Goal: Book appointment/travel/reservation: Book appointment/travel/reservation

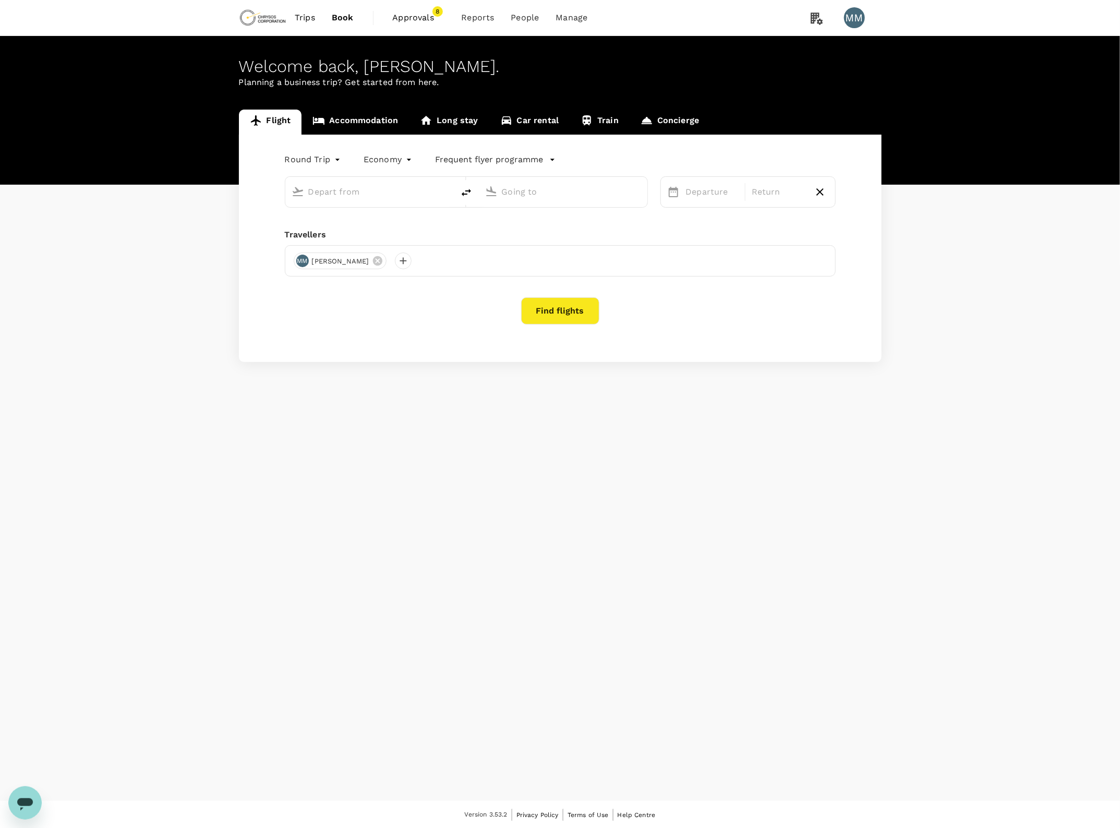
type input "Adelaide (ADL)"
type input "[GEOGRAPHIC_DATA] ([PERSON_NAME])"
click at [528, 431] on div "Welcome back , [PERSON_NAME] . Planning a business trip? Get started from here.…" at bounding box center [560, 418] width 1120 height 765
click at [345, 119] on link "Accommodation" at bounding box center [355, 122] width 107 height 25
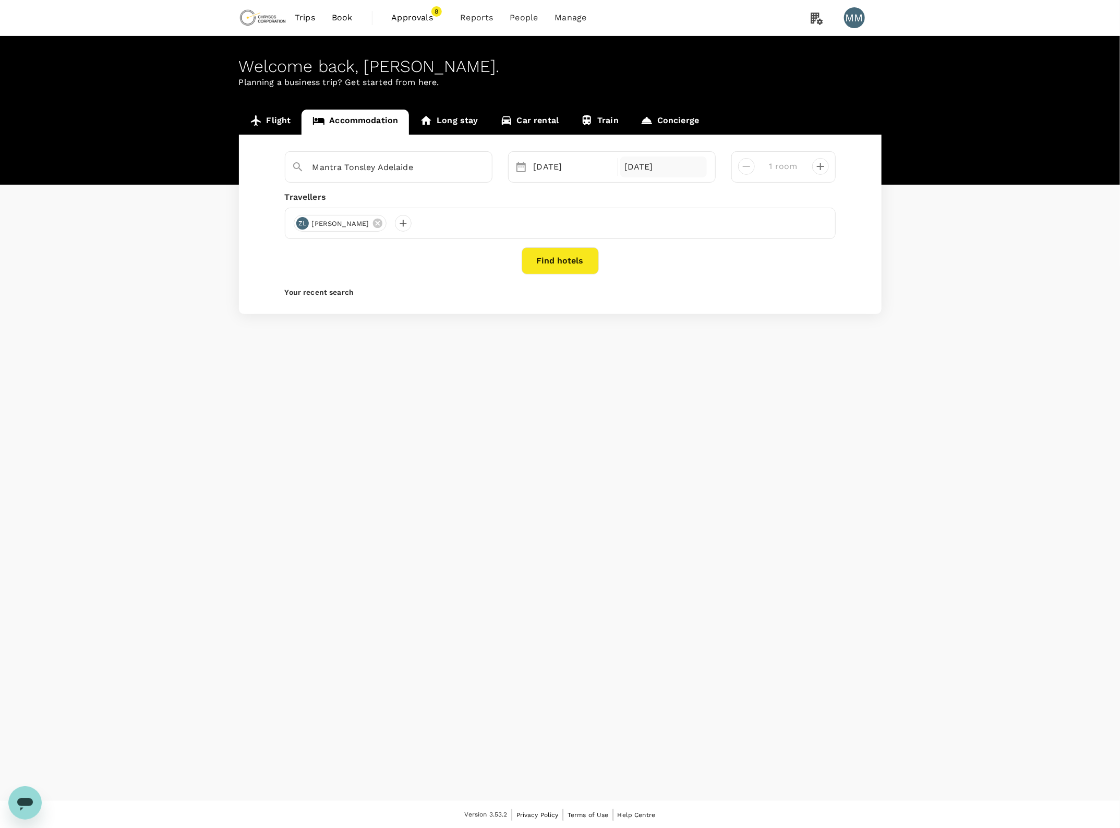
click at [629, 171] on div "[DATE]" at bounding box center [663, 167] width 87 height 21
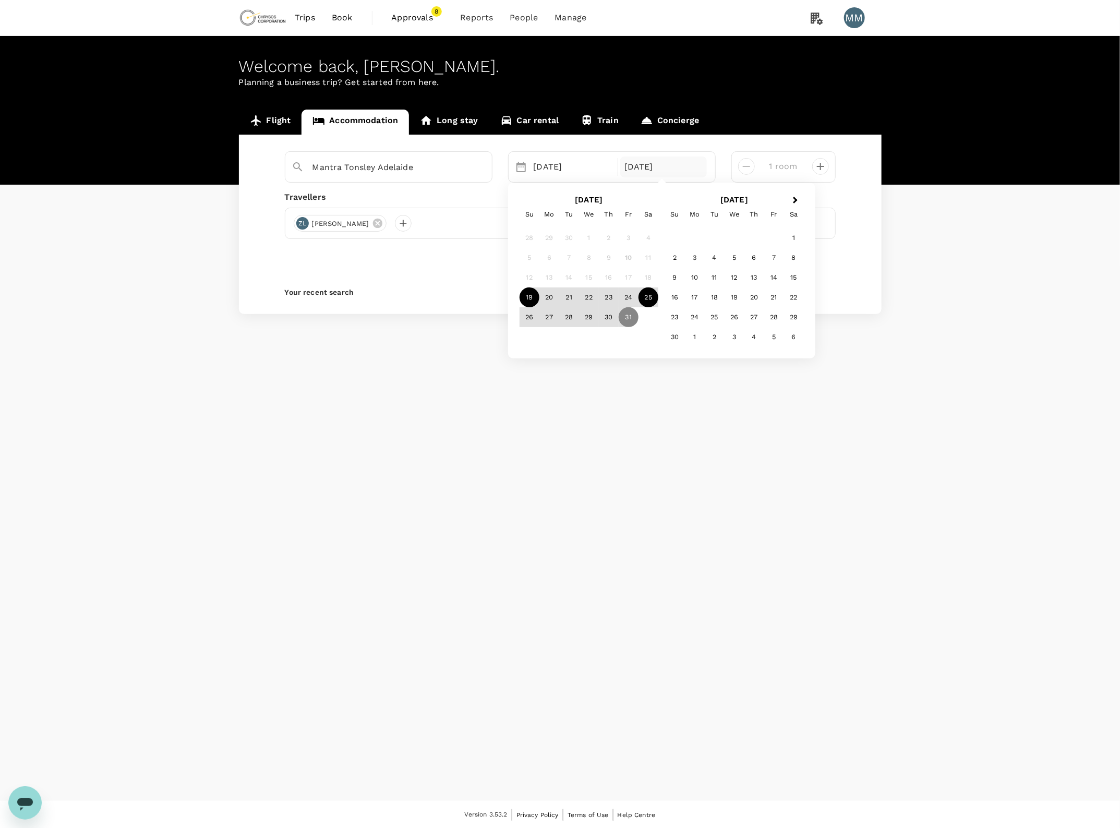
click at [648, 302] on div "25" at bounding box center [649, 297] width 20 height 20
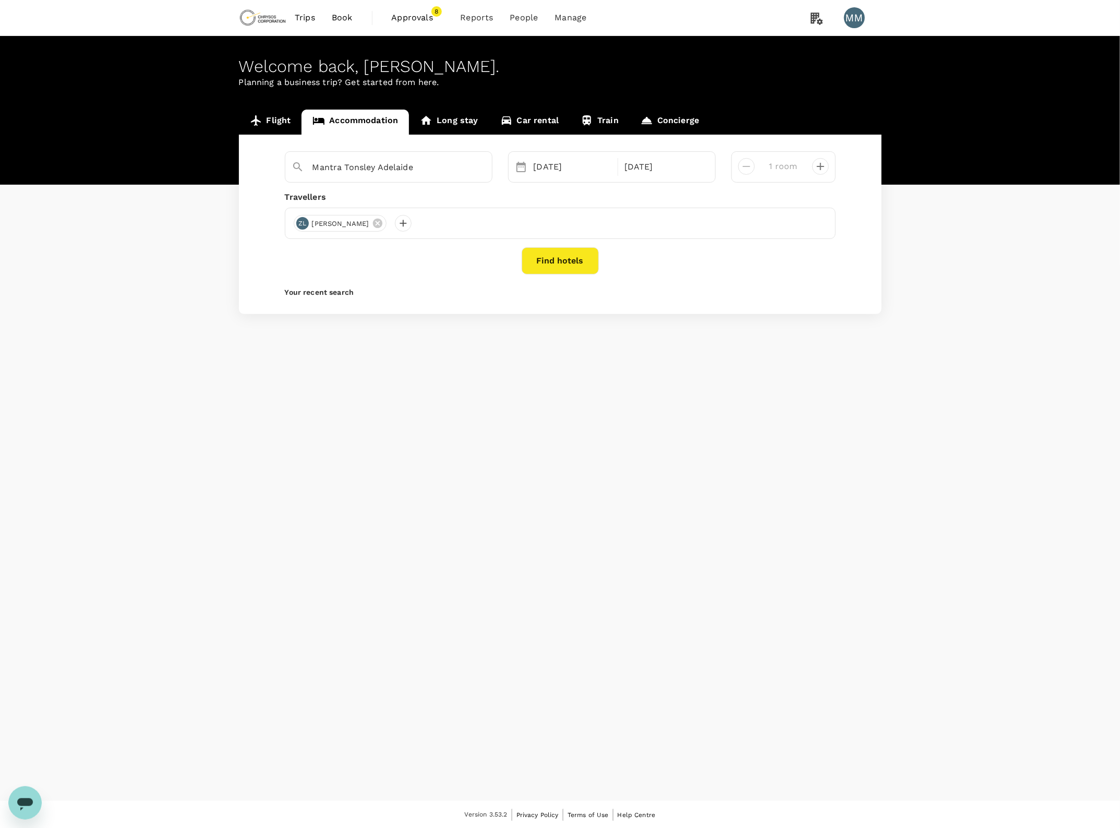
click at [542, 264] on button "Find hotels" at bounding box center [560, 260] width 77 height 27
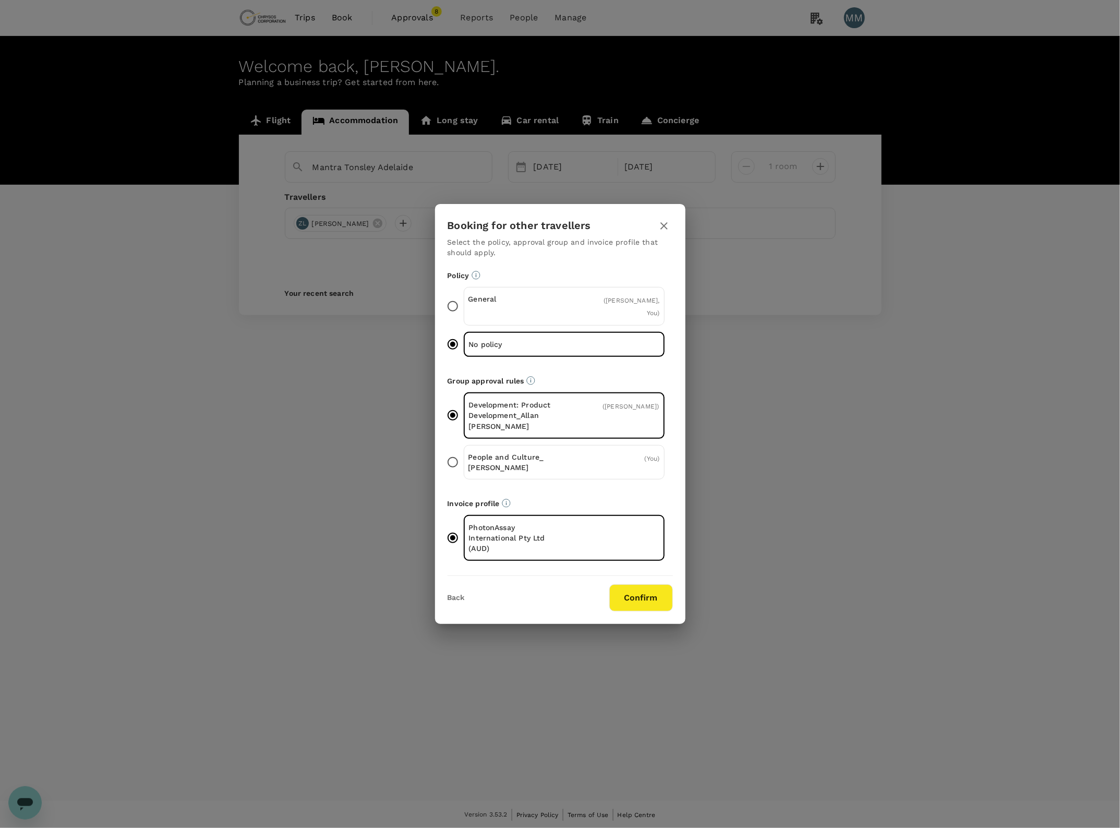
click at [634, 584] on button "Confirm" at bounding box center [641, 597] width 64 height 27
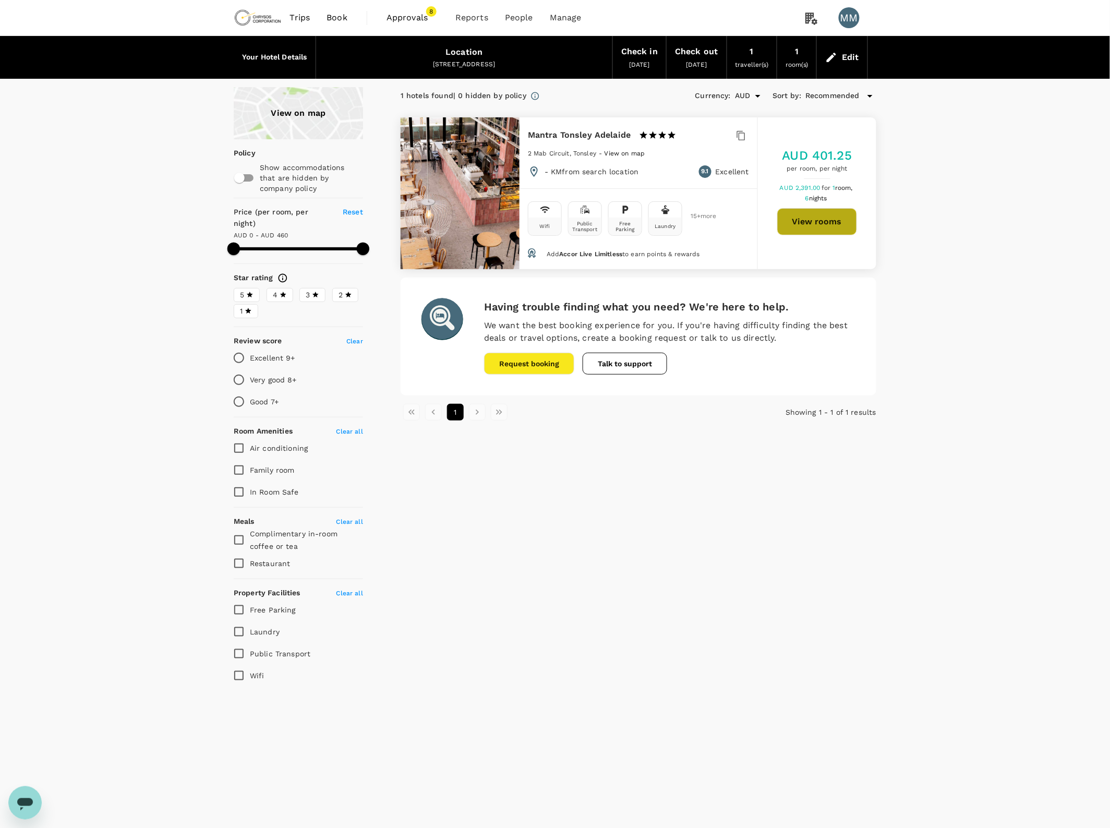
click at [793, 223] on button "View rooms" at bounding box center [817, 221] width 80 height 27
type input "459"
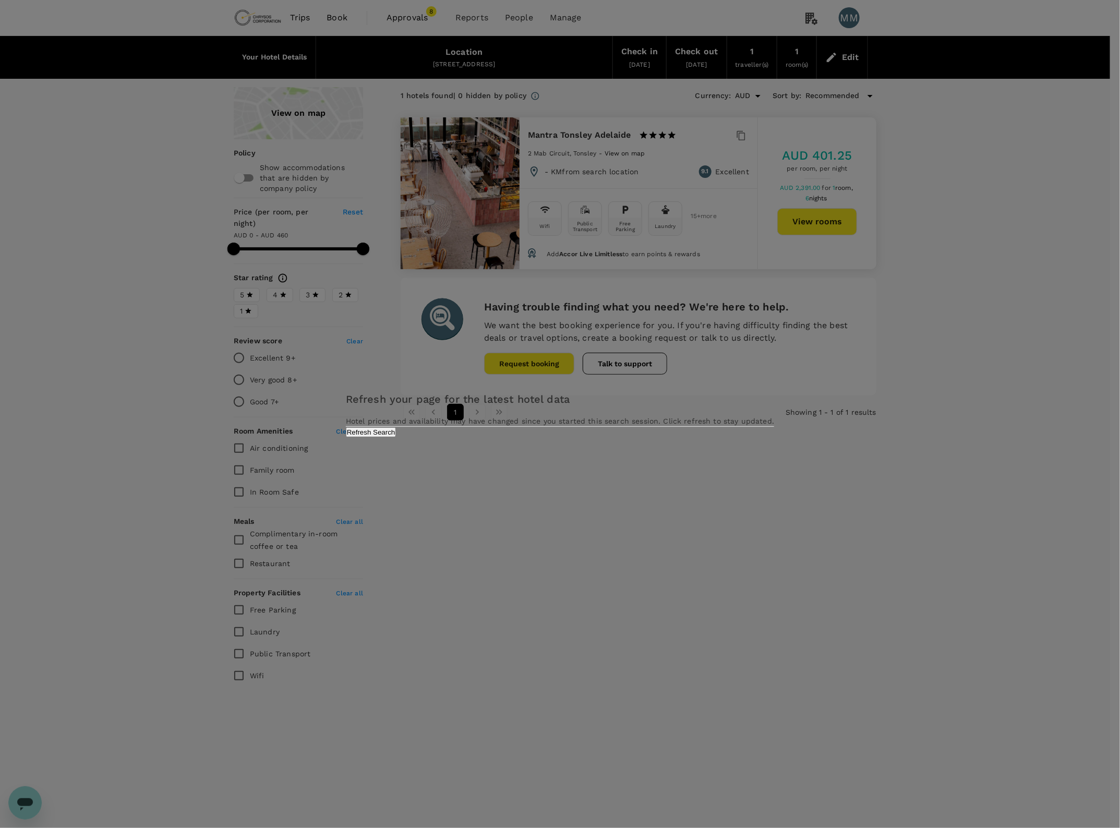
click at [908, 385] on div "Refresh your page for the latest hotel data Hotel prices and availability may h…" at bounding box center [560, 414] width 1120 height 828
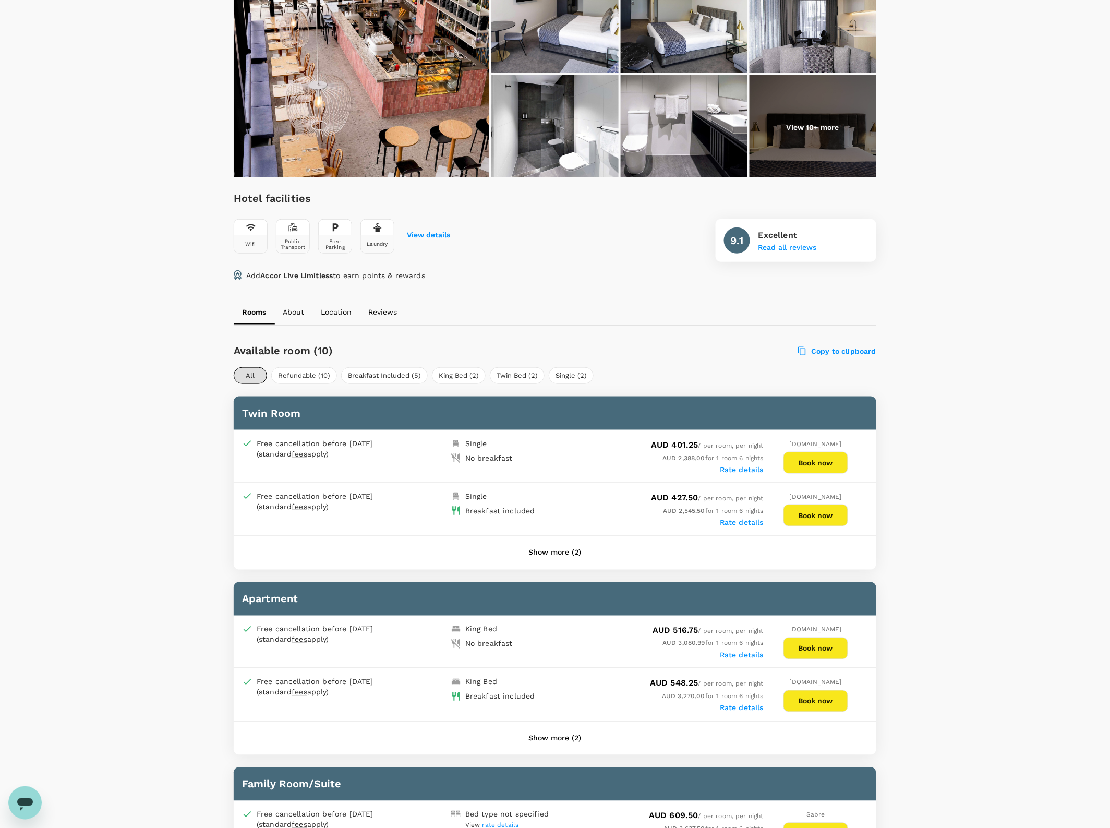
scroll to position [191, 0]
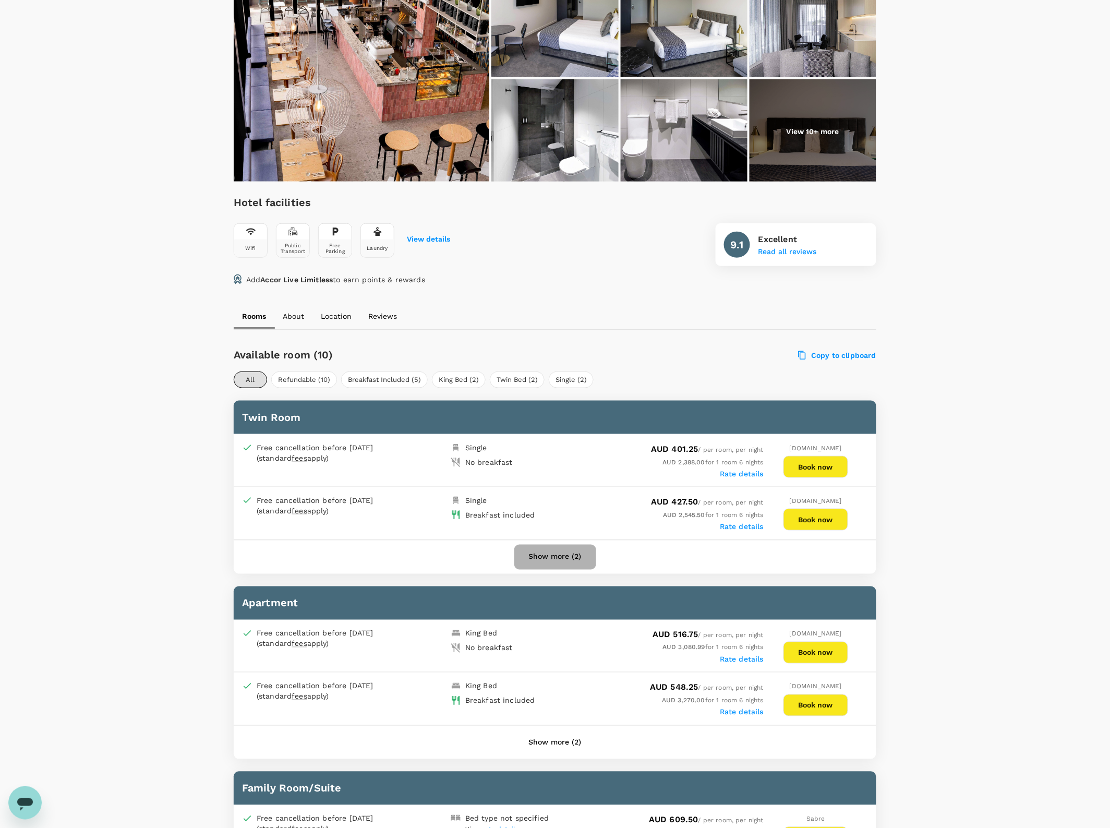
click at [576, 554] on button "Show more (2)" at bounding box center [555, 557] width 82 height 25
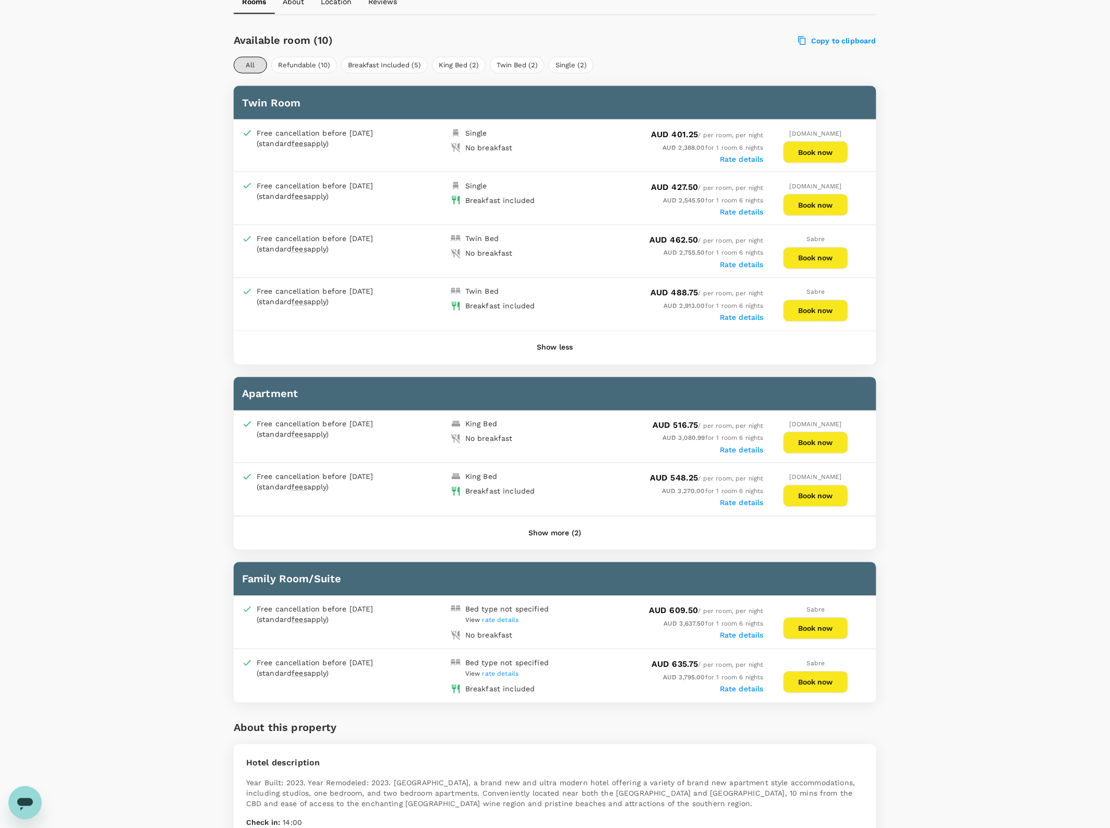
scroll to position [518, 0]
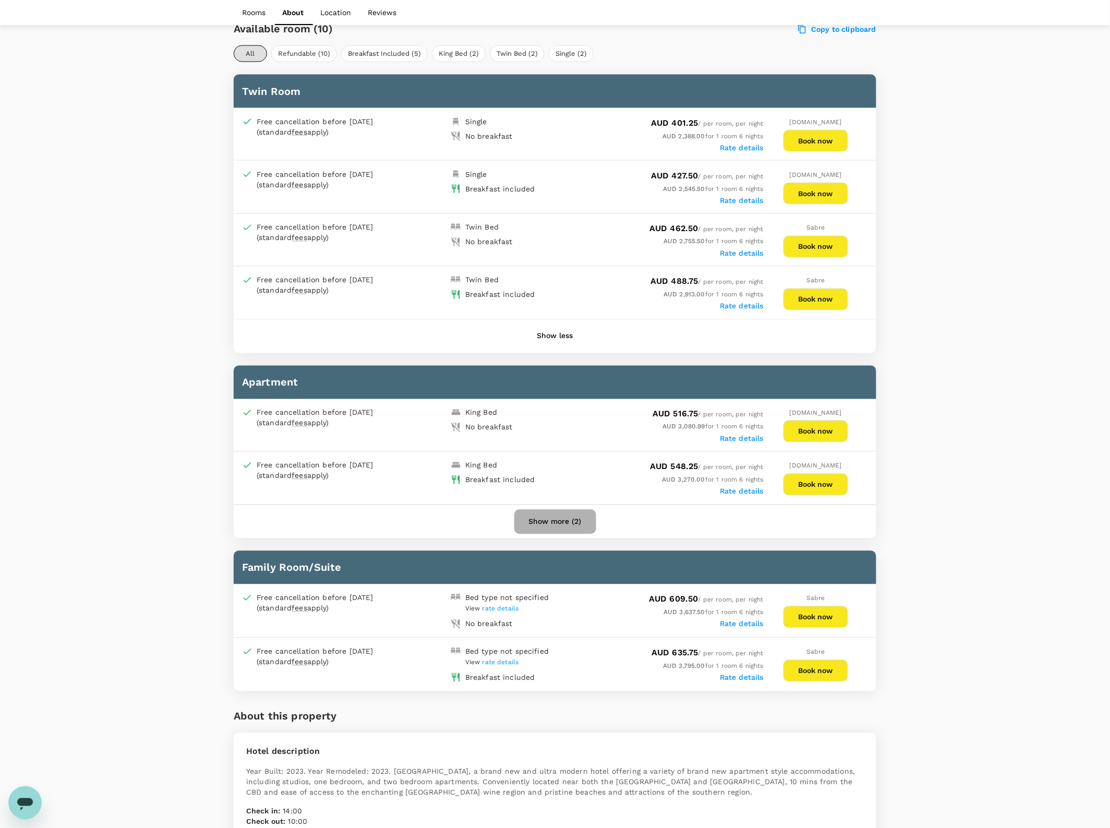
click at [554, 512] on button "Show more (2)" at bounding box center [555, 522] width 82 height 25
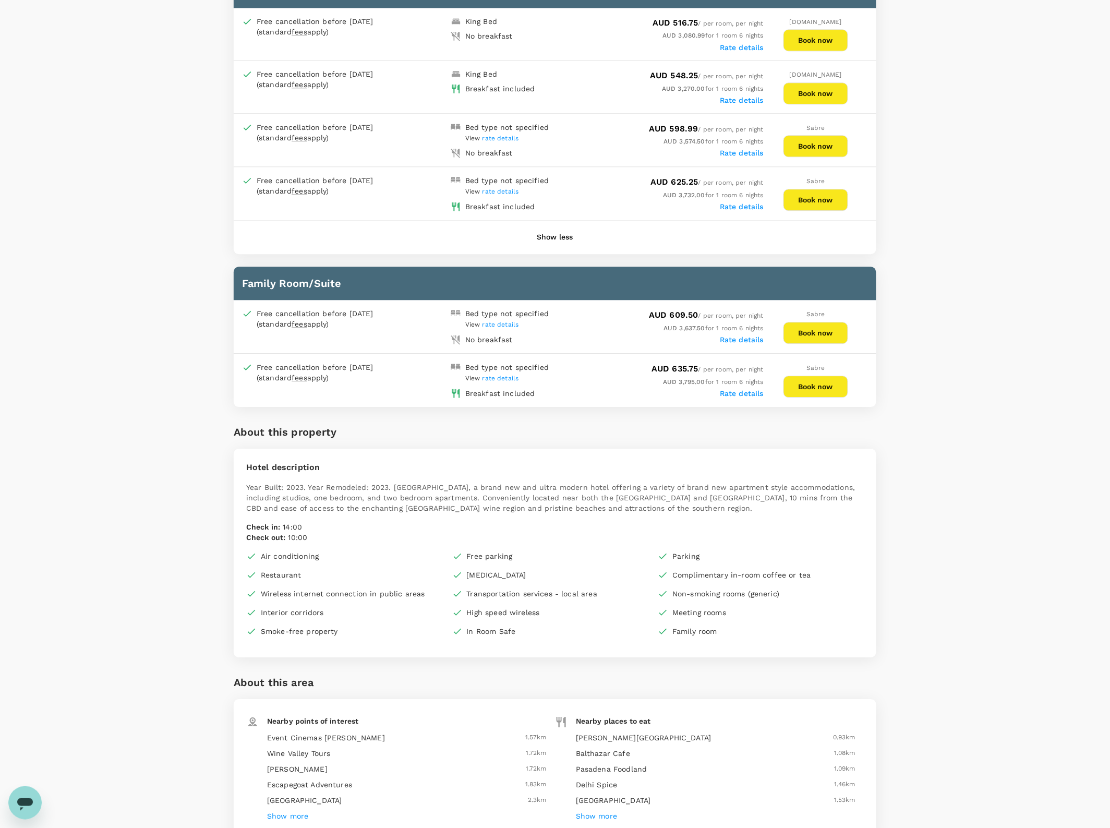
scroll to position [387, 0]
